Goal: Task Accomplishment & Management: Manage account settings

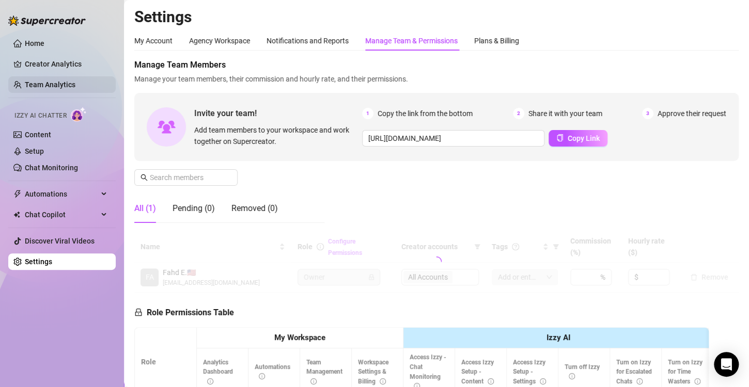
click at [70, 85] on link "Team Analytics" at bounding box center [50, 85] width 51 height 8
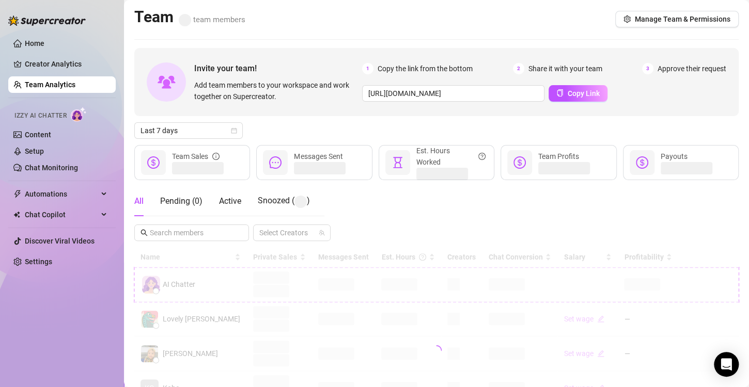
click at [70, 87] on link "Team Analytics" at bounding box center [50, 85] width 51 height 8
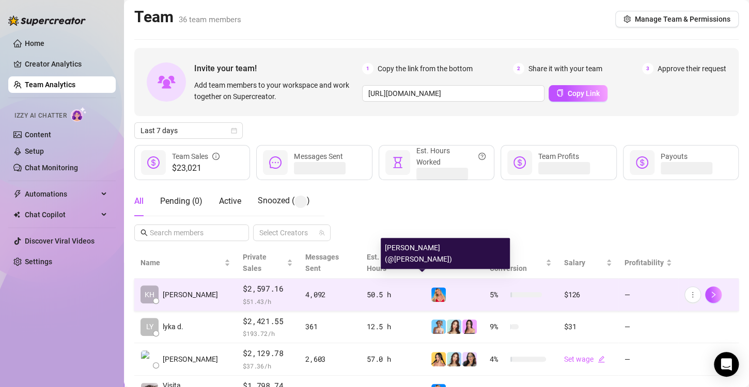
click at [431, 288] on img at bounding box center [438, 295] width 14 height 14
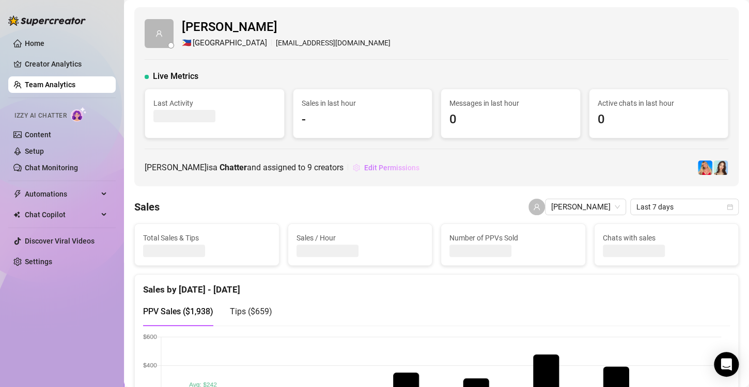
click at [372, 168] on span "Edit Permissions" at bounding box center [391, 168] width 55 height 8
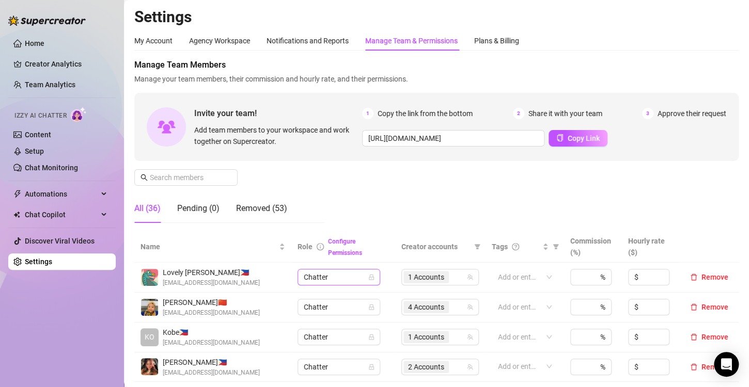
scroll to position [52, 0]
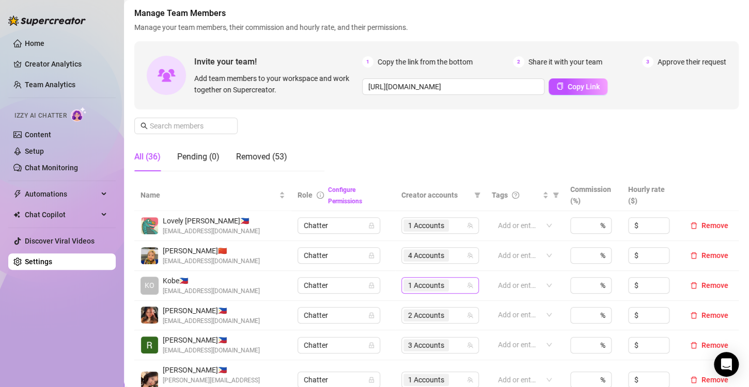
click at [408, 281] on span "1 Accounts" at bounding box center [426, 285] width 36 height 11
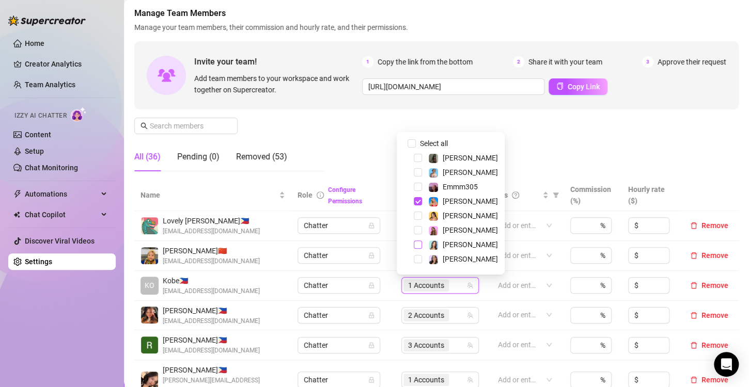
click at [414, 245] on span "Select tree node" at bounding box center [417, 245] width 8 height 8
click at [367, 132] on div "Manage Team Members Manage your team members, their commission and hourly rate,…" at bounding box center [436, 93] width 604 height 172
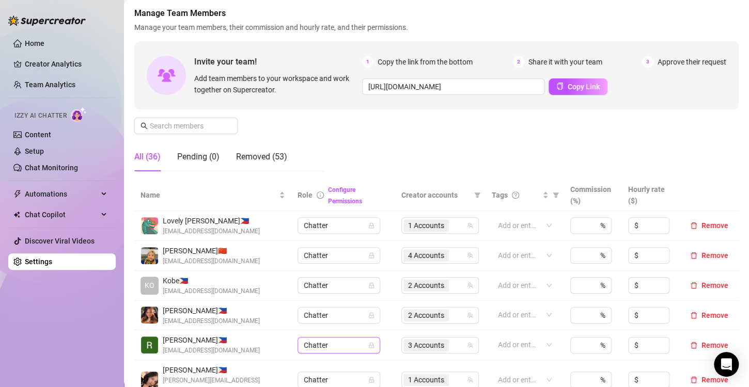
scroll to position [206, 0]
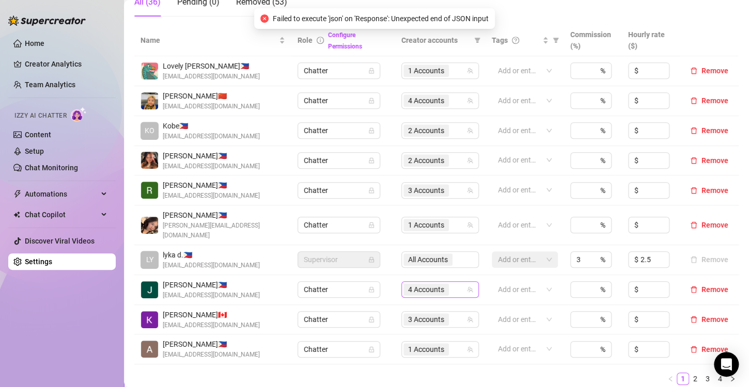
click at [427, 284] on span "4 Accounts" at bounding box center [426, 289] width 36 height 11
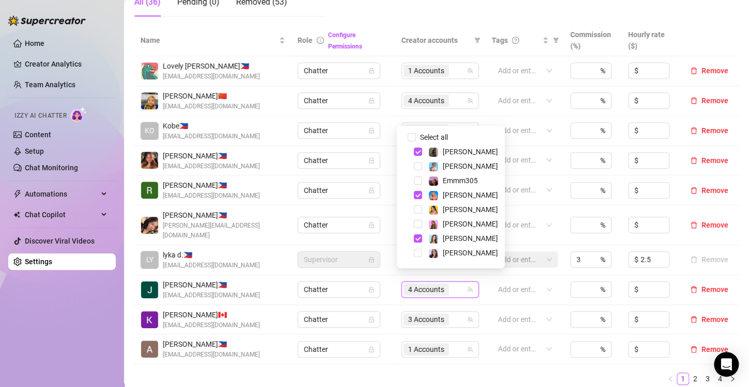
click at [389, 380] on div "Name Role Configure Permissions Creator accounts Tags Commission (%) Hourly rat…" at bounding box center [436, 209] width 604 height 369
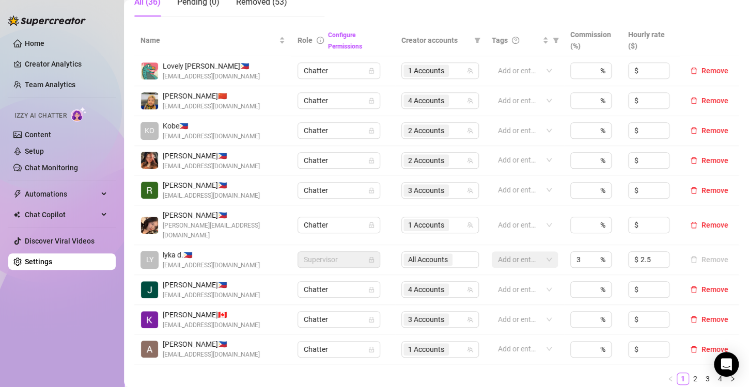
scroll to position [258, 0]
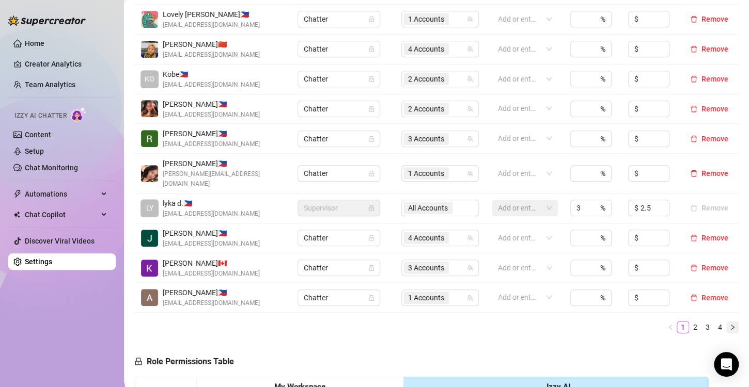
click at [729, 324] on icon "right" at bounding box center [732, 327] width 6 height 6
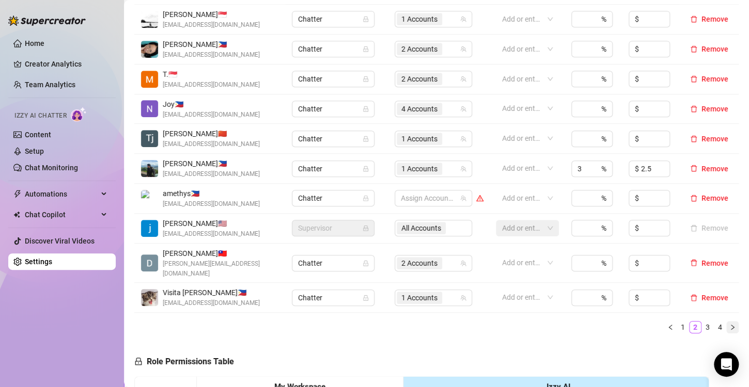
click at [729, 324] on icon "right" at bounding box center [732, 327] width 6 height 6
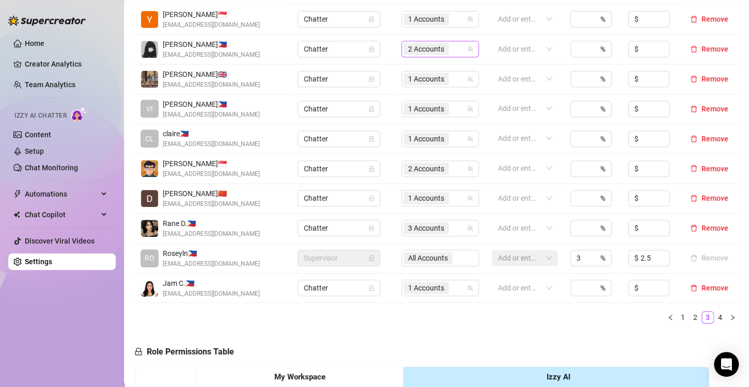
click at [416, 50] on span "2 Accounts" at bounding box center [426, 48] width 36 height 11
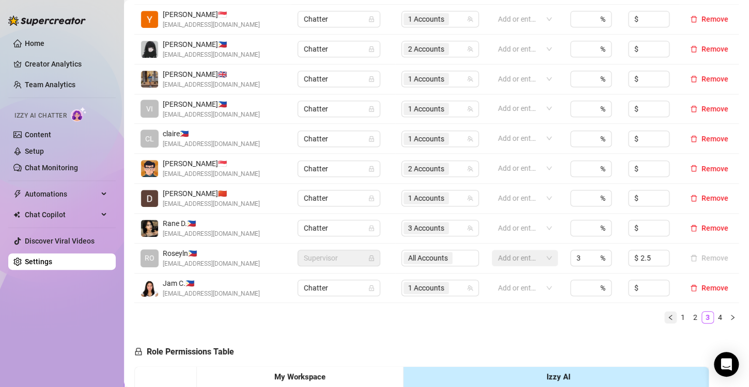
click at [666, 318] on button "button" at bounding box center [670, 317] width 12 height 12
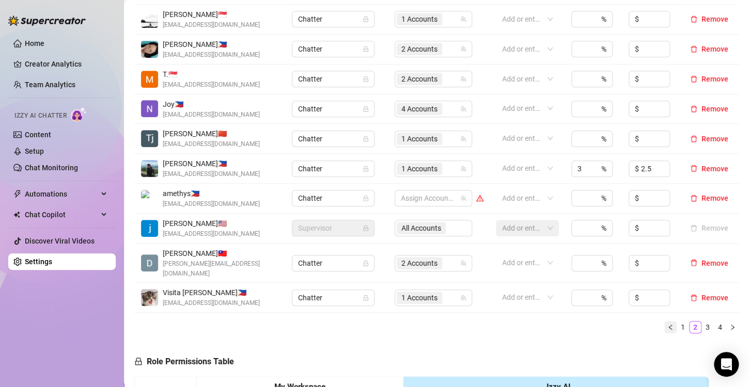
click at [664, 321] on button "button" at bounding box center [670, 327] width 12 height 12
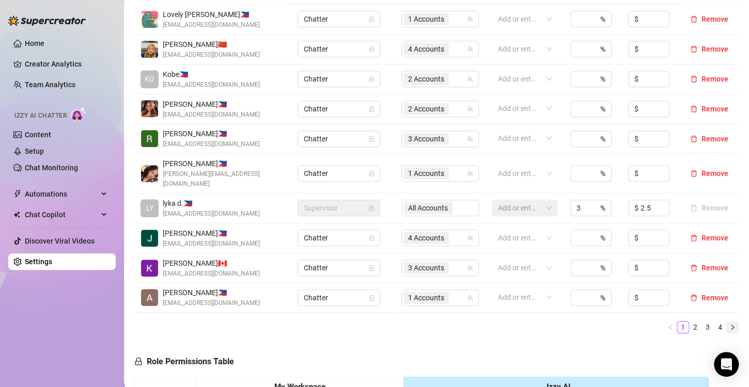
click at [727, 321] on button "button" at bounding box center [732, 327] width 12 height 12
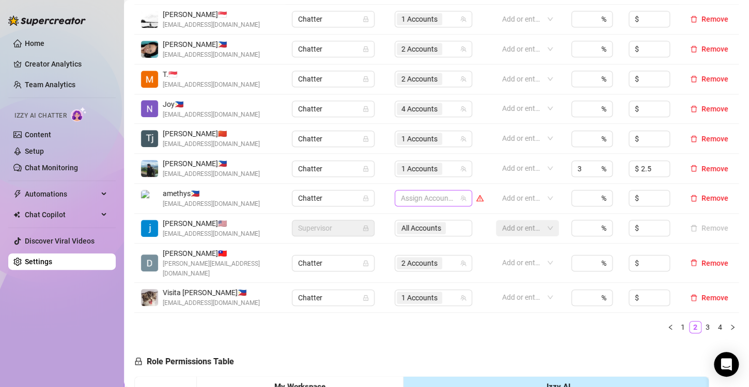
click at [422, 200] on div at bounding box center [427, 198] width 62 height 14
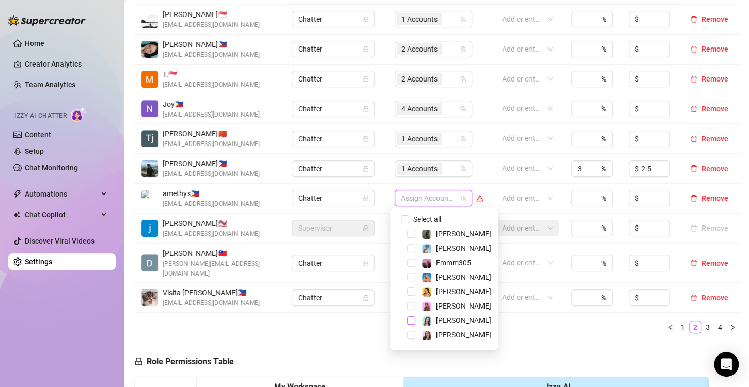
click at [410, 320] on span "Select tree node" at bounding box center [411, 320] width 8 height 8
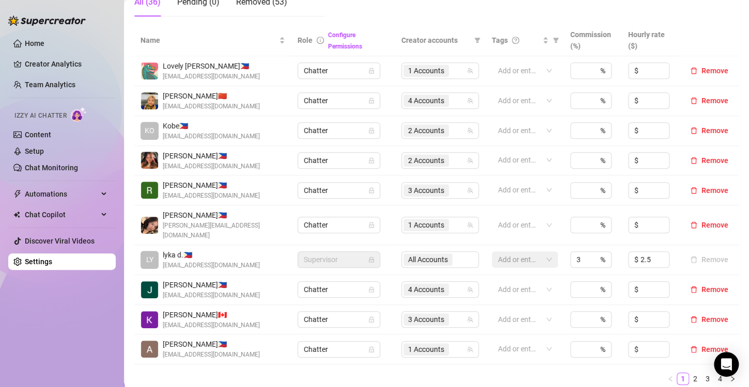
scroll to position [258, 0]
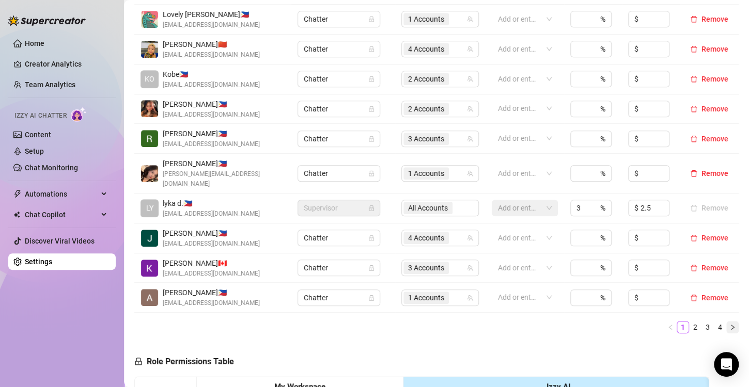
click at [729, 324] on icon "right" at bounding box center [732, 327] width 6 height 6
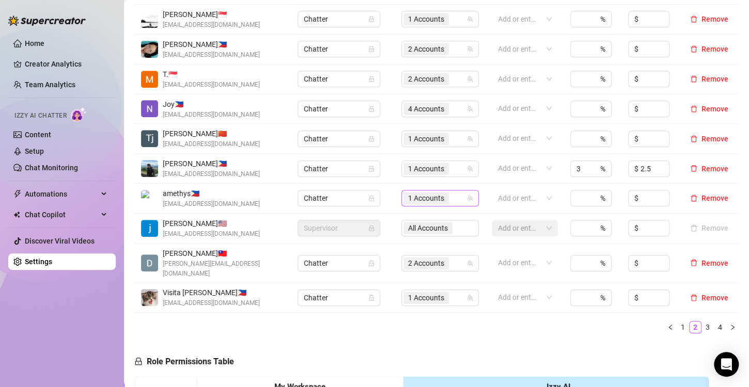
click at [423, 202] on span "1 Accounts" at bounding box center [426, 198] width 36 height 11
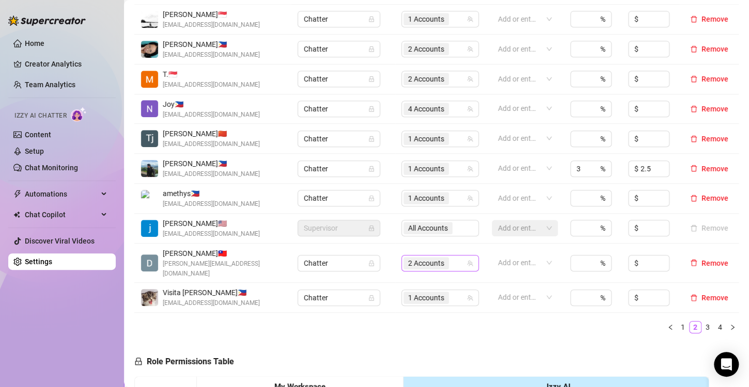
click at [412, 258] on span "2 Accounts" at bounding box center [426, 263] width 36 height 11
click at [511, 322] on ul "1 2 3 4" at bounding box center [436, 327] width 604 height 12
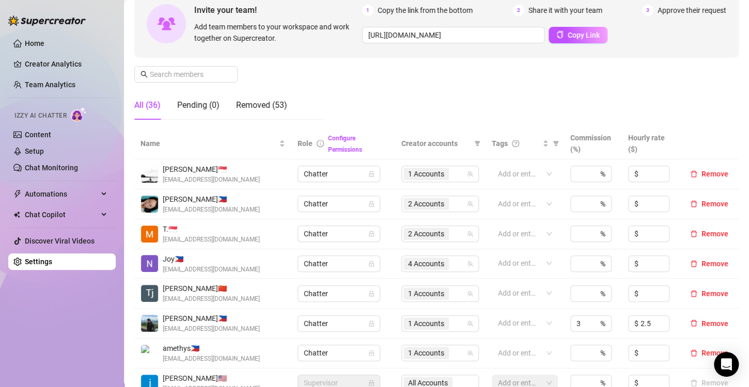
scroll to position [310, 0]
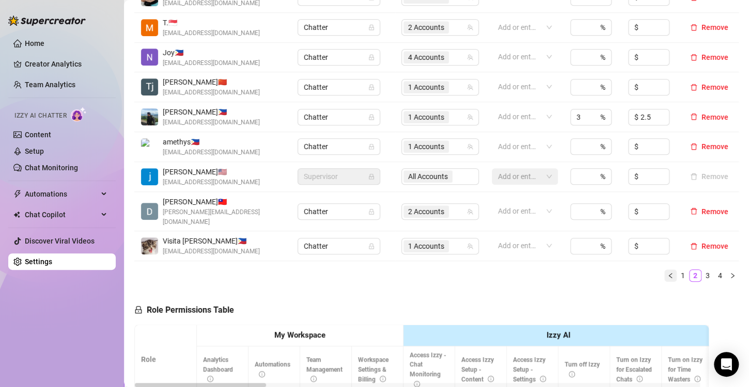
click at [667, 273] on icon "left" at bounding box center [670, 276] width 6 height 6
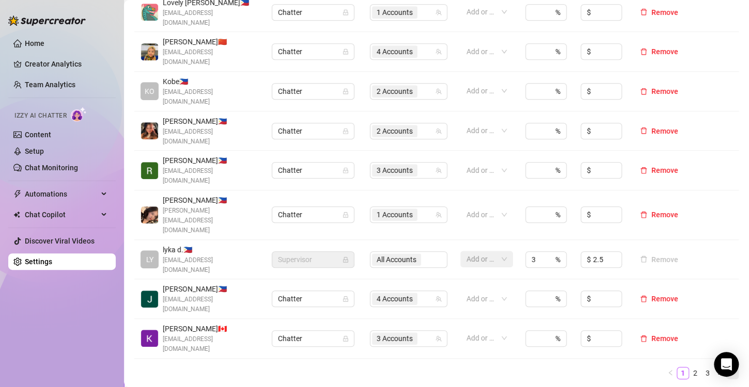
click at [729, 370] on icon "right" at bounding box center [732, 373] width 6 height 6
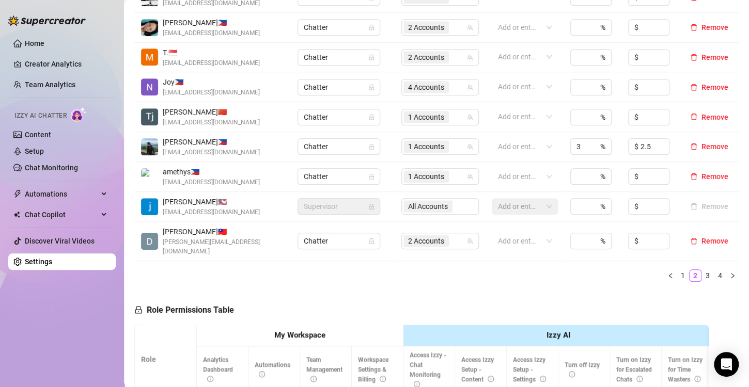
click at [729, 273] on icon "right" at bounding box center [732, 276] width 6 height 6
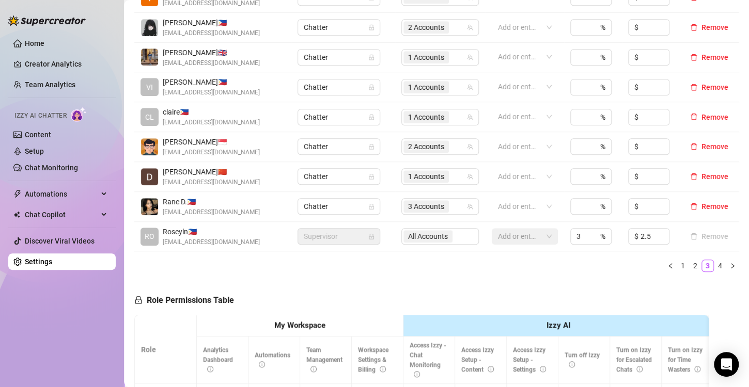
scroll to position [206, 0]
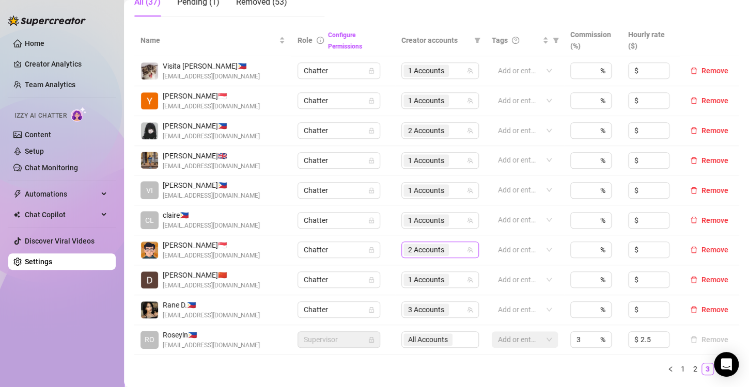
click at [426, 245] on span "2 Accounts" at bounding box center [426, 249] width 36 height 11
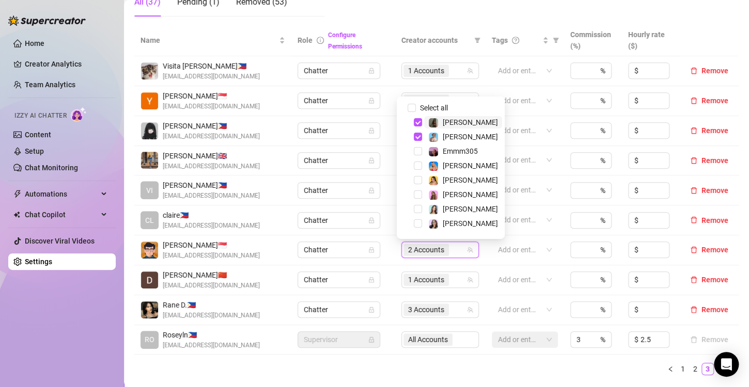
click at [449, 373] on ul "1 2 3 4" at bounding box center [436, 369] width 604 height 12
